Goal: Information Seeking & Learning: Learn about a topic

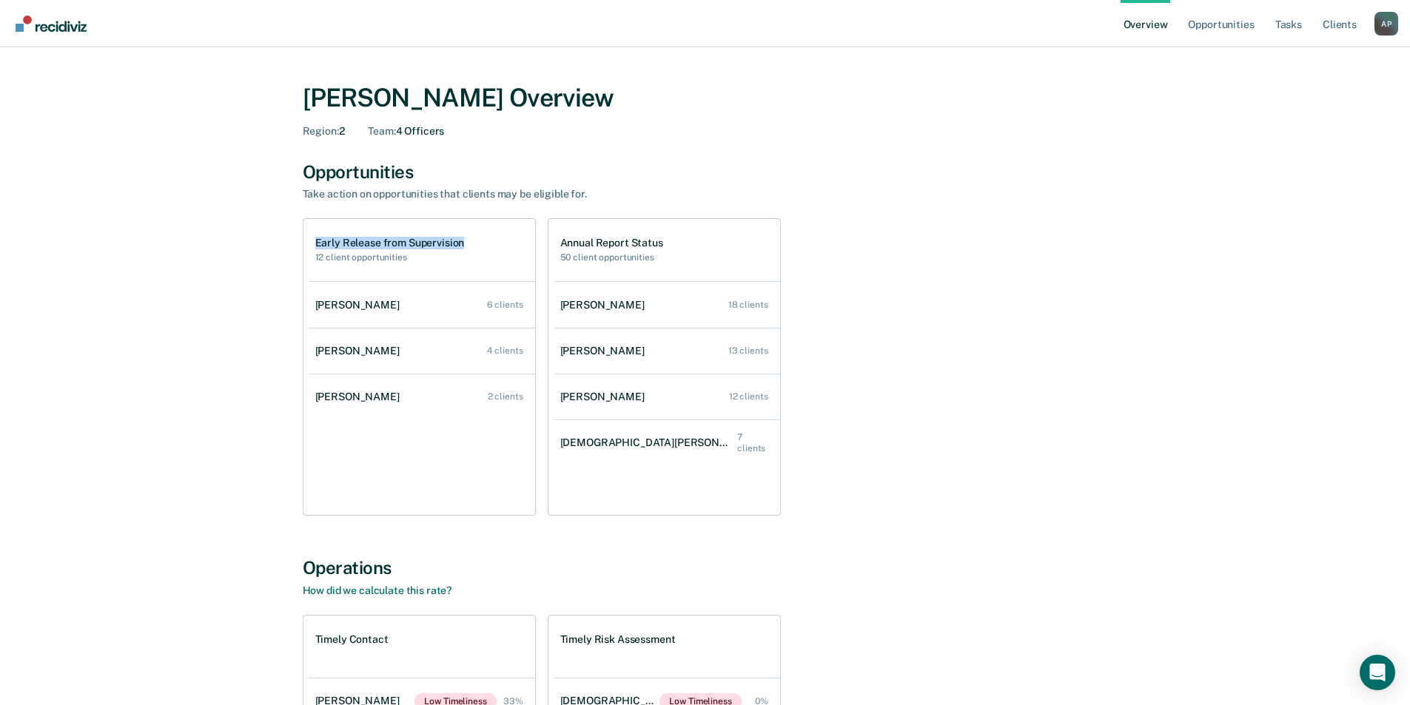
drag, startPoint x: 464, startPoint y: 243, endPoint x: 312, endPoint y: 242, distance: 151.7
click at [312, 242] on div "Early Release from Supervision 12 client opportunities" at bounding box center [422, 250] width 226 height 62
copy h1 "Early Release from Supervision"
